Goal: Use online tool/utility: Use online tool/utility

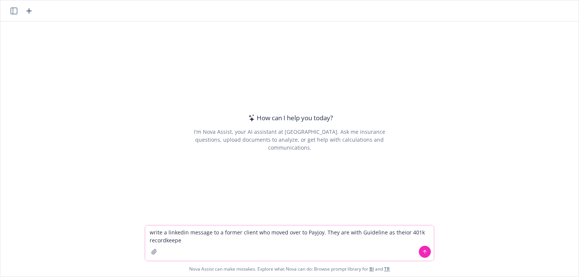
type textarea "write a linkedin message to a former client who moved over to Payjoy. They are …"
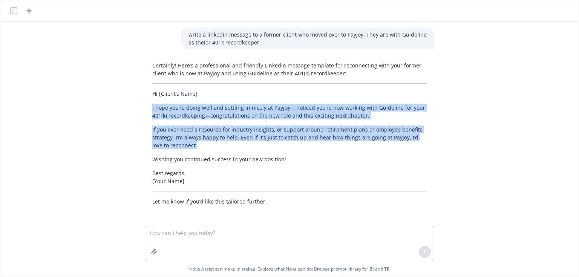
drag, startPoint x: 185, startPoint y: 146, endPoint x: 123, endPoint y: 110, distance: 72.0
click at [123, 110] on div "write a linkedin message to a former client who moved over to Payjoy. They are …" at bounding box center [289, 124] width 579 height 204
click at [260, 150] on div "Certainly! Here’s a professional and friendly LinkedIn message template for rec…" at bounding box center [290, 133] width 290 height 150
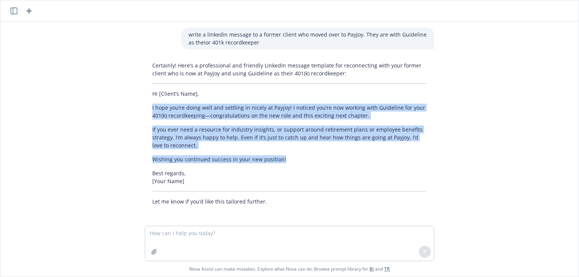
drag, startPoint x: 164, startPoint y: 144, endPoint x: 138, endPoint y: 110, distance: 42.8
click at [139, 110] on div "Certainly! Here’s a professional and friendly LinkedIn message template for rec…" at bounding box center [290, 133] width 302 height 150
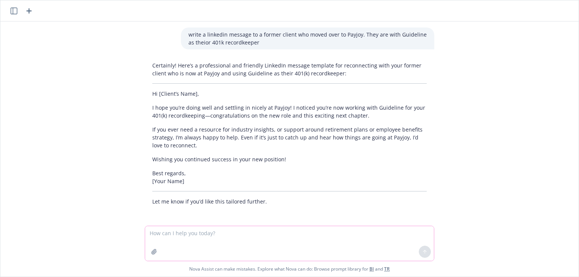
click at [188, 234] on textarea at bounding box center [289, 243] width 289 height 35
paste textarea "Hi [PERSON_NAME], I hope you’re doing well and settling in [GEOGRAPHIC_DATA] at…"
type textarea "Here's my rewrite, can you make it better? Hi [PERSON_NAME], I hope you’re doin…"
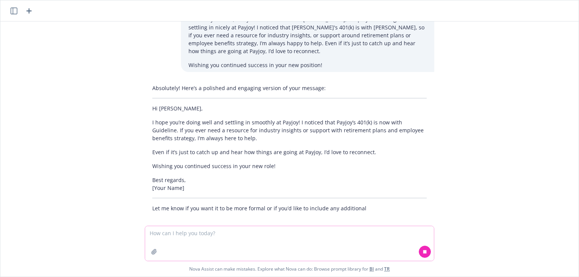
scroll to position [212, 0]
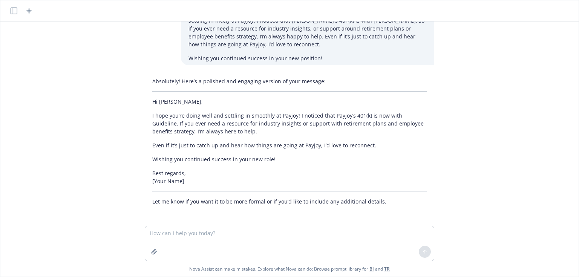
click at [280, 157] on p "Wishing you continued success in your new role!" at bounding box center [289, 159] width 275 height 8
click at [274, 159] on p "Wishing you continued success in your new role!" at bounding box center [289, 159] width 275 height 8
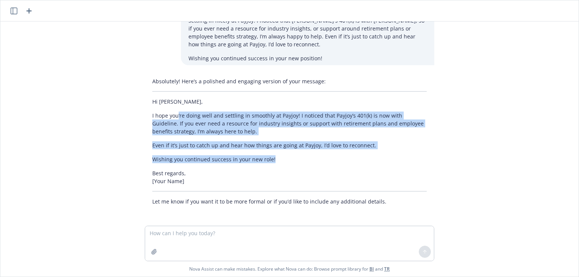
drag, startPoint x: 256, startPoint y: 156, endPoint x: 174, endPoint y: 114, distance: 92.1
click at [174, 114] on div "Absolutely! Here’s a polished and engaging version of your message: Hi [PERSON_…" at bounding box center [290, 141] width 290 height 134
click at [278, 157] on p "Wishing you continued success in your new role!" at bounding box center [289, 159] width 275 height 8
